Goal: Navigation & Orientation: Find specific page/section

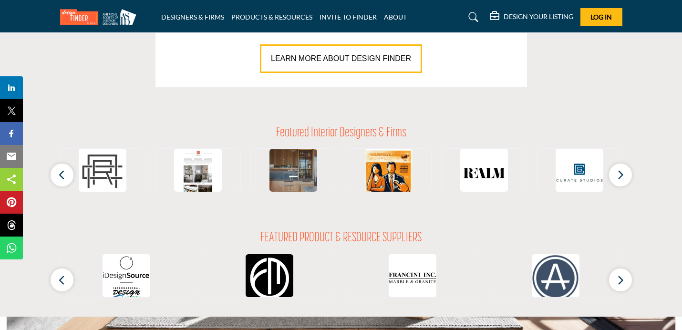
scroll to position [815, 0]
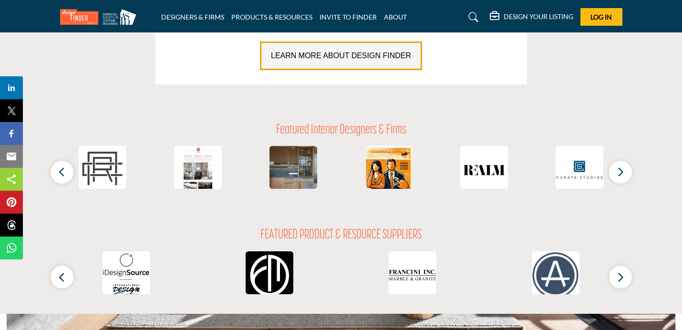
click at [339, 52] on span "LEARN MORE ABOUT DESIGN FINDER" at bounding box center [341, 56] width 140 height 8
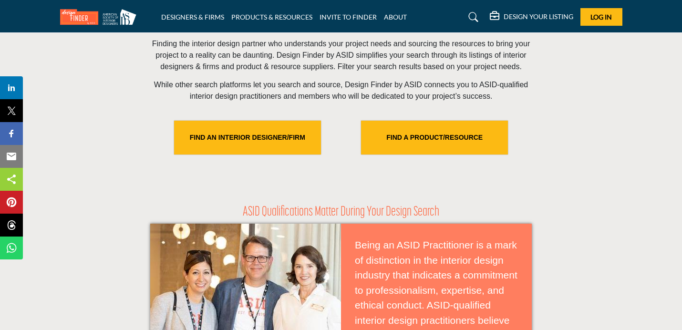
scroll to position [334, 0]
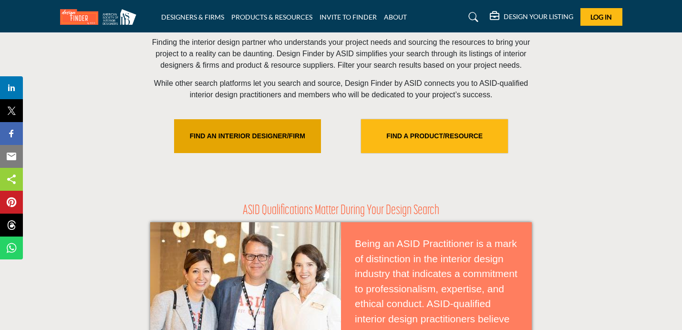
click at [285, 144] on link "FIND AN INTERIOR DESIGNER/FIRM" at bounding box center [247, 136] width 147 height 34
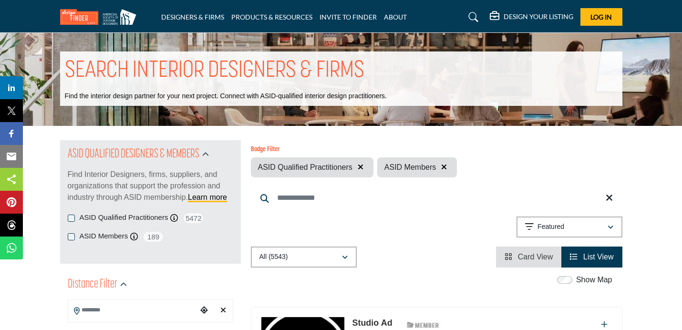
scroll to position [108, 0]
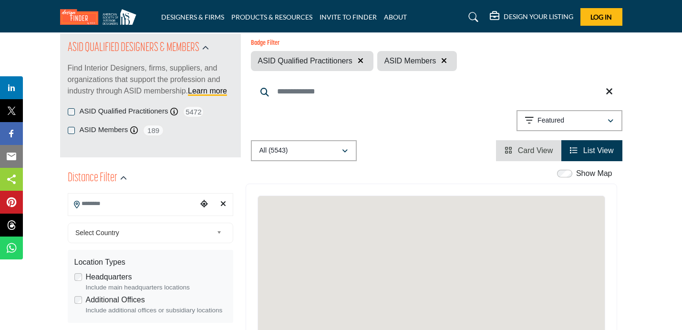
scroll to position [200, 0]
click at [104, 195] on input "Search Location" at bounding box center [132, 204] width 129 height 19
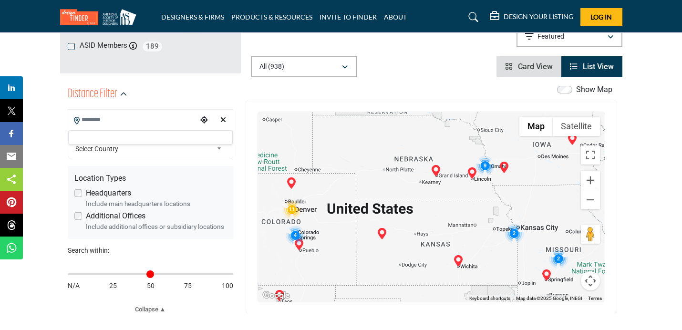
scroll to position [193, 0]
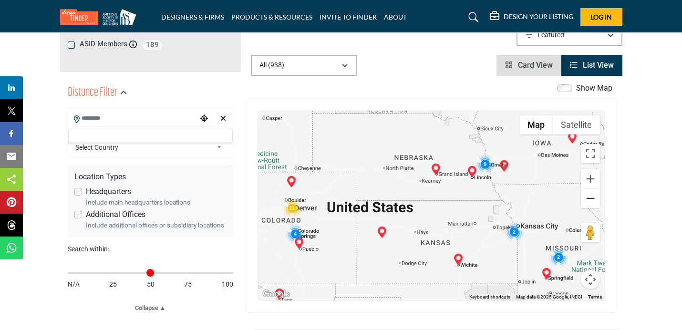
click at [591, 207] on button "Zoom out" at bounding box center [590, 198] width 19 height 19
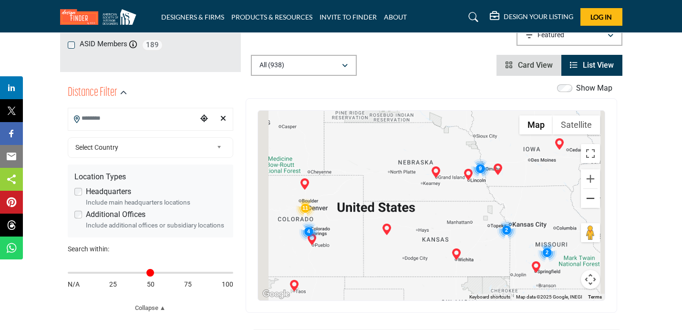
click at [591, 207] on button "Zoom out" at bounding box center [590, 198] width 19 height 19
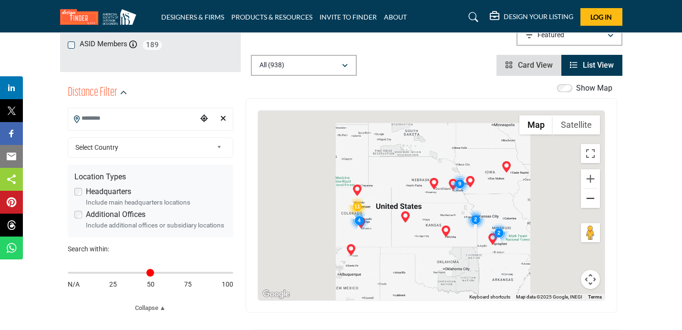
click at [591, 207] on button "Zoom out" at bounding box center [590, 198] width 19 height 19
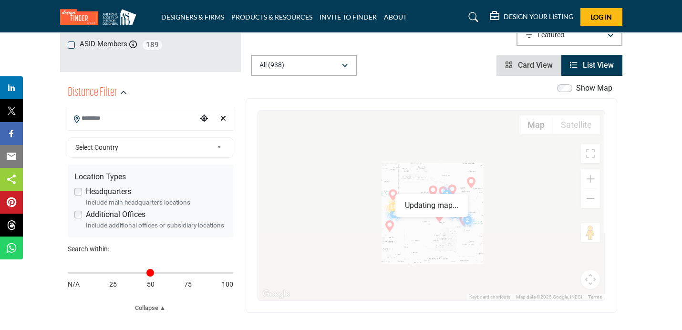
click at [591, 207] on button "Zoom out" at bounding box center [590, 198] width 19 height 19
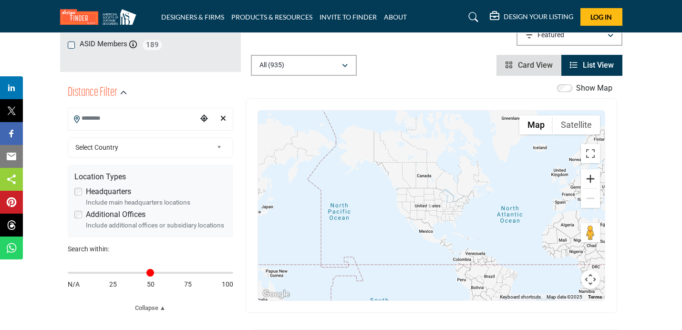
scroll to position [189, 0]
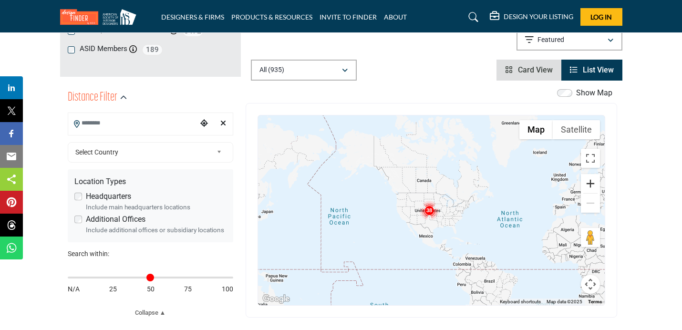
click at [594, 186] on button "Zoom in" at bounding box center [590, 183] width 19 height 19
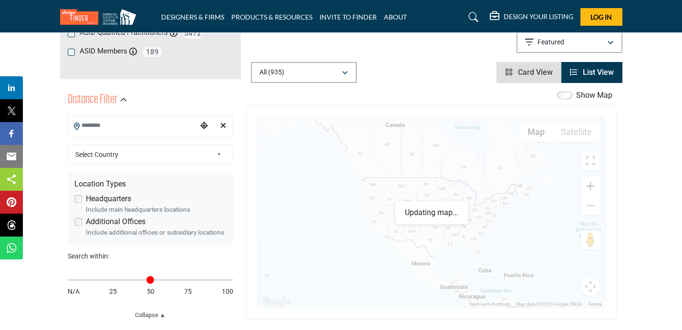
click at [594, 186] on button "Zoom in" at bounding box center [590, 186] width 19 height 19
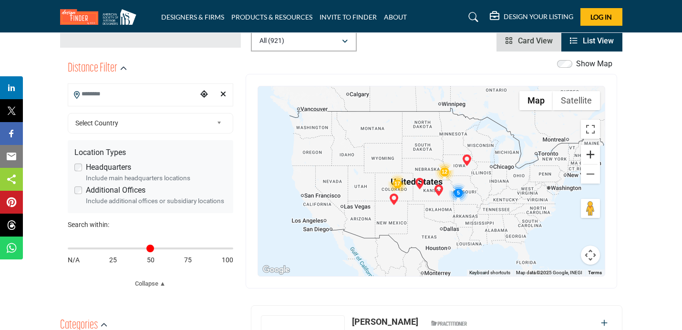
scroll to position [218, 0]
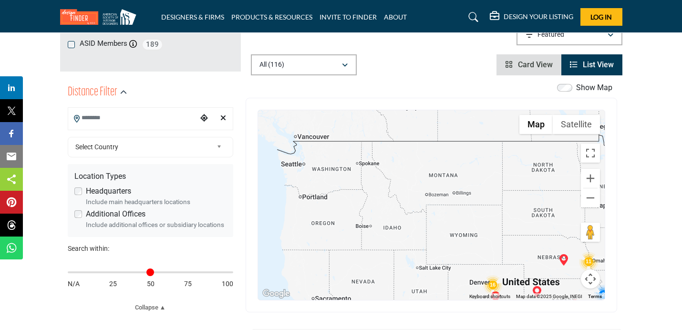
drag, startPoint x: 350, startPoint y: 126, endPoint x: 364, endPoint y: 193, distance: 68.2
click at [364, 193] on div at bounding box center [431, 205] width 347 height 190
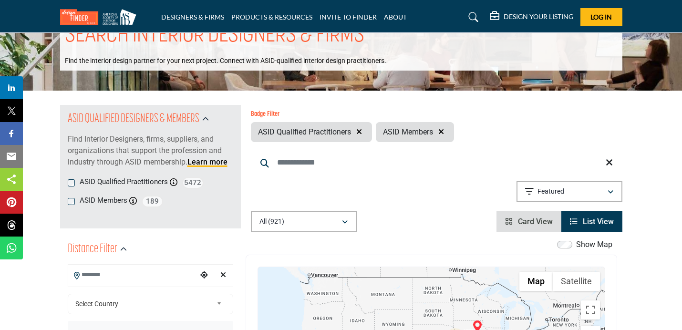
scroll to position [0, 0]
